Goal: Task Accomplishment & Management: Complete application form

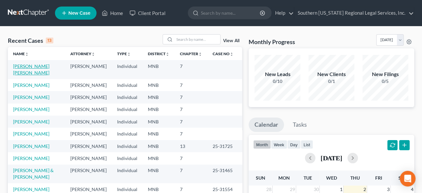
click at [29, 65] on link "[PERSON_NAME] [PERSON_NAME]" at bounding box center [31, 69] width 36 height 12
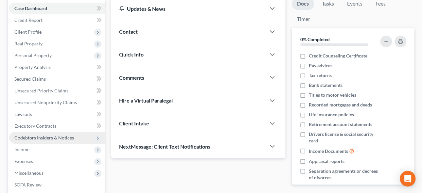
scroll to position [29, 0]
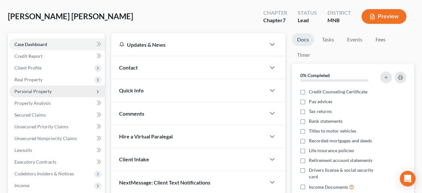
click at [33, 89] on span "Personal Property" at bounding box center [32, 92] width 37 height 6
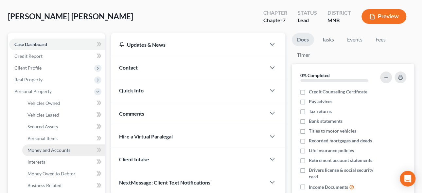
click at [54, 149] on span "Money and Accounts" at bounding box center [48, 150] width 43 height 6
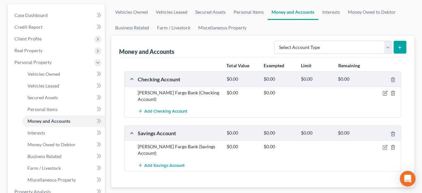
scroll to position [59, 0]
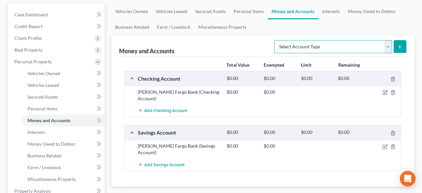
click at [316, 43] on select "Select Account Type Brokerage Cash on Hand Certificates of Deposit Checking Acc…" at bounding box center [333, 46] width 118 height 13
drag, startPoint x: 387, startPoint y: 45, endPoint x: 380, endPoint y: 44, distance: 8.0
click at [386, 45] on select "Select Account Type Brokerage Cash on Hand Certificates of Deposit Checking Acc…" at bounding box center [333, 46] width 118 height 13
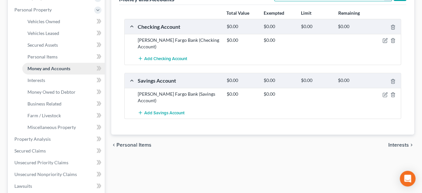
scroll to position [119, 0]
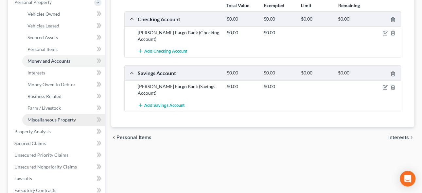
click at [50, 118] on span "Miscellaneous Property" at bounding box center [51, 120] width 48 height 6
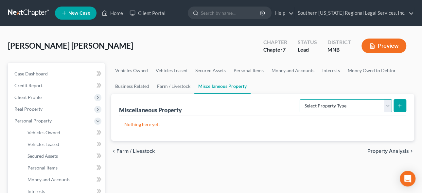
click at [332, 102] on select "Select Property Type Assigned for Creditor Benefit [DATE] Holding for Another N…" at bounding box center [346, 105] width 92 height 13
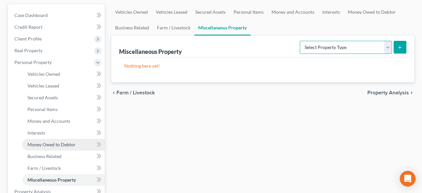
scroll to position [59, 0]
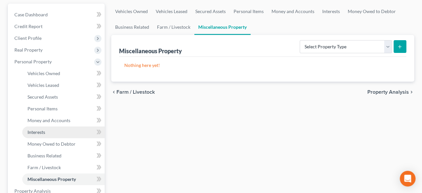
click at [37, 131] on span "Interests" at bounding box center [36, 132] width 18 height 6
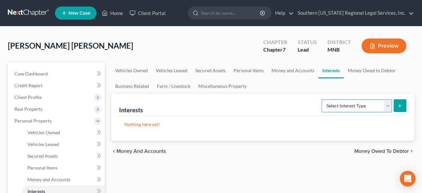
click at [340, 105] on select "Select Interest Type 401K Annuity Bond Education IRA Government Bond Government…" at bounding box center [356, 105] width 70 height 13
select select "401k"
click at [322, 99] on select "Select Interest Type 401K Annuity Bond Education IRA Government Bond Government…" at bounding box center [356, 105] width 70 height 13
click at [401, 106] on icon "submit" at bounding box center [399, 105] width 5 height 5
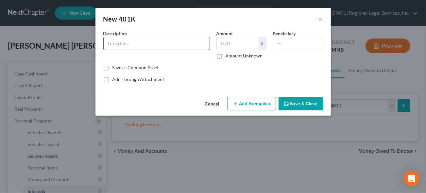
click at [132, 42] on input "text" at bounding box center [157, 43] width 106 height 12
type input "Macy's 401K"
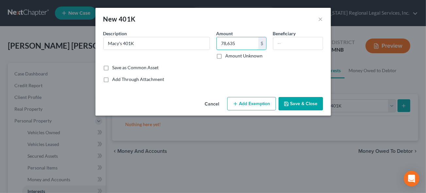
type input "78,635"
click at [260, 104] on button "Add Exemption" at bounding box center [251, 104] width 49 height 14
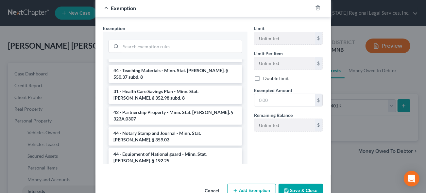
scroll to position [565, 0]
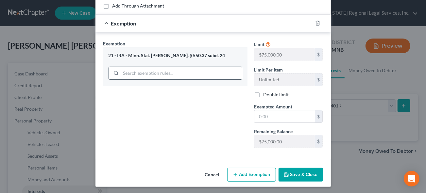
scroll to position [89, 0]
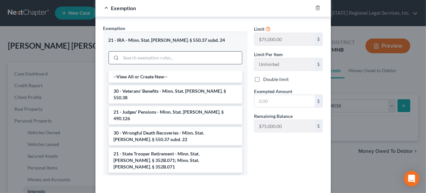
click at [154, 74] on div "21 - IRA - Minn. Stat. [PERSON_NAME]. § 550.37 subd. 24 --View All or Create Ne…" at bounding box center [175, 104] width 144 height 144
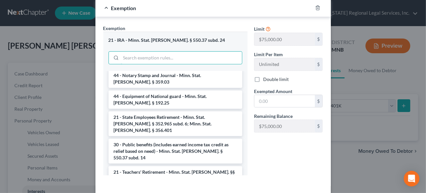
scroll to position [624, 0]
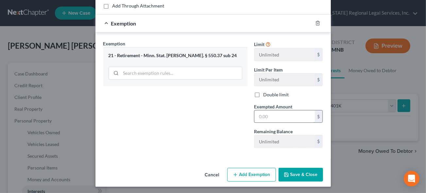
click at [274, 113] on input "text" at bounding box center [284, 117] width 60 height 12
type input "78,635"
click at [294, 172] on button "Save & Close" at bounding box center [301, 175] width 44 height 14
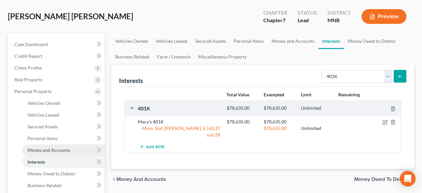
click at [54, 148] on span "Money and Accounts" at bounding box center [48, 150] width 43 height 6
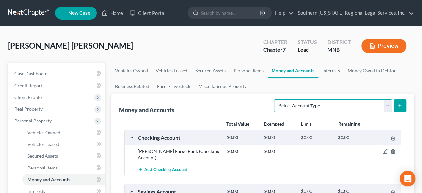
click at [314, 106] on select "Select Account Type Brokerage Cash on Hand Certificates of Deposit Checking Acc…" at bounding box center [333, 105] width 118 height 13
select select "checking"
click at [276, 99] on select "Select Account Type Brokerage Cash on Hand Certificates of Deposit Checking Acc…" at bounding box center [333, 105] width 118 height 13
click at [401, 105] on icon "submit" at bounding box center [399, 105] width 5 height 5
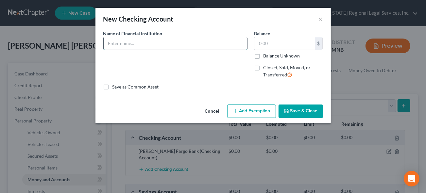
click at [128, 44] on input "text" at bounding box center [176, 43] width 144 height 12
type input "Bank of America Joint Checking"
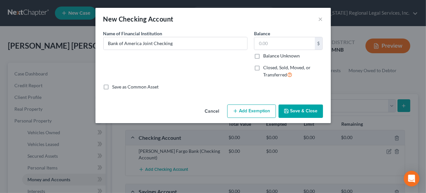
click at [304, 112] on button "Save & Close" at bounding box center [301, 112] width 44 height 14
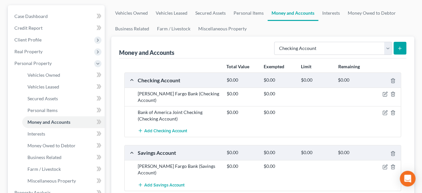
scroll to position [59, 0]
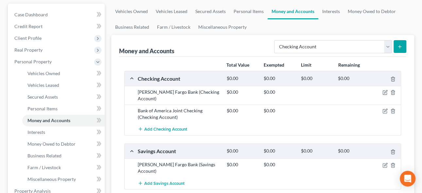
click at [396, 44] on button "submit" at bounding box center [399, 46] width 13 height 13
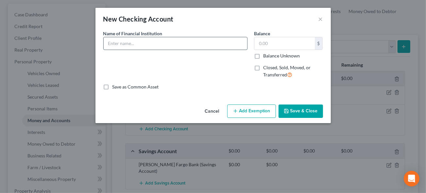
click at [116, 43] on input "text" at bounding box center [176, 43] width 144 height 12
type input "Blaze Credit Union"
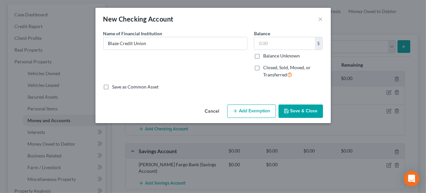
click at [301, 111] on button "Save & Close" at bounding box center [301, 112] width 44 height 14
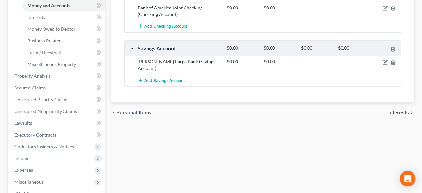
scroll to position [178, 0]
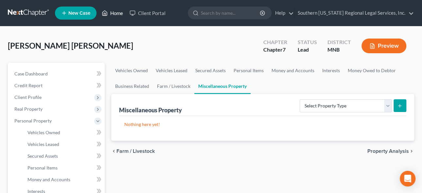
click at [120, 13] on link "Home" at bounding box center [112, 13] width 28 height 12
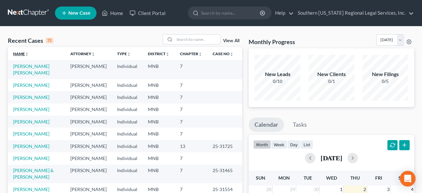
click at [27, 55] on icon "unfold_more" at bounding box center [27, 54] width 4 height 4
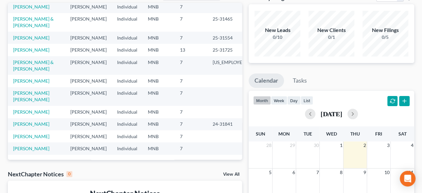
scroll to position [59, 0]
